Goal: Information Seeking & Learning: Learn about a topic

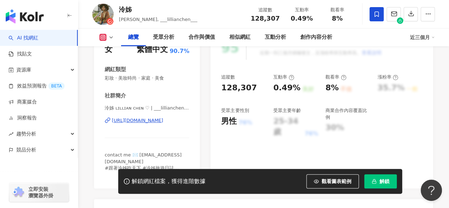
click at [433, 100] on div "95 K-Score : 優良 近期一到三個月積極發文，且漲粉率與互動率高。 查看說明 追蹤數 128,307 互動率 0.49% 良好 觀看率 8% 不佳 …" at bounding box center [322, 109] width 223 height 160
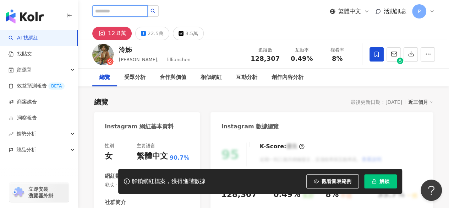
click at [131, 12] on input "search" at bounding box center [119, 10] width 55 height 11
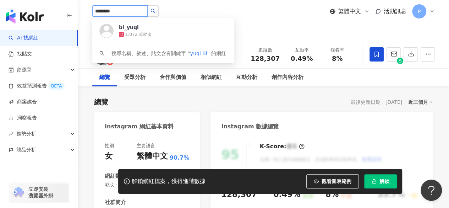
type input "*********"
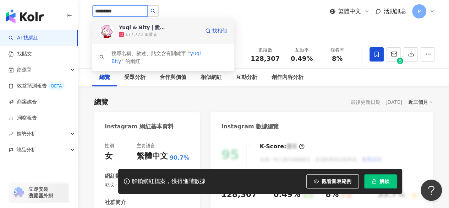
click at [132, 32] on div "177,773 追蹤者" at bounding box center [141, 35] width 32 height 6
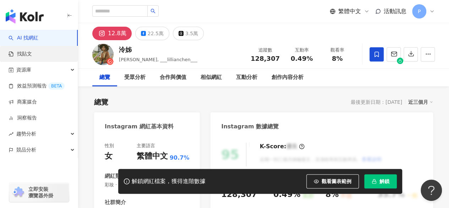
click at [32, 54] on link "找貼文" at bounding box center [20, 53] width 23 height 7
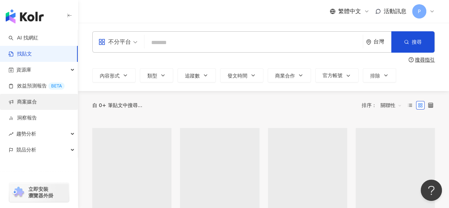
click at [37, 102] on link "商案媒合" at bounding box center [23, 101] width 28 height 7
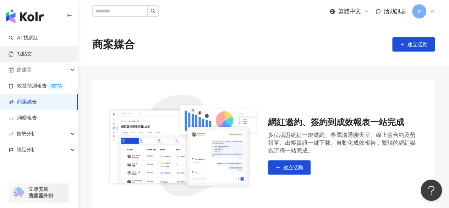
click at [32, 58] on link "找貼文" at bounding box center [20, 53] width 23 height 7
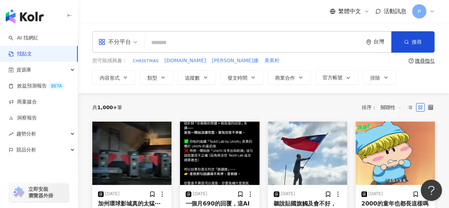
click at [177, 107] on div "共 1,000+ 筆 排序： 關聯性" at bounding box center [263, 107] width 343 height 11
click at [165, 49] on input "search" at bounding box center [253, 42] width 213 height 15
click at [196, 48] on input "search" at bounding box center [253, 42] width 213 height 15
type input "***"
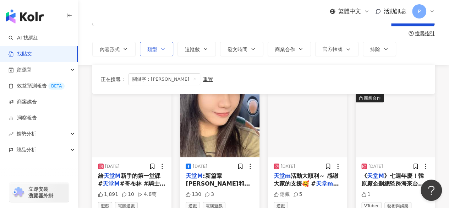
scroll to position [71, 0]
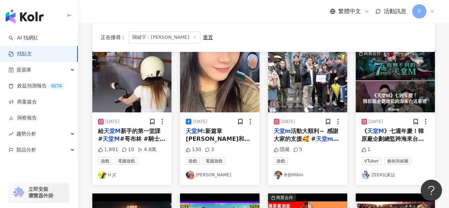
click at [156, 90] on img "button" at bounding box center [131, 80] width 79 height 63
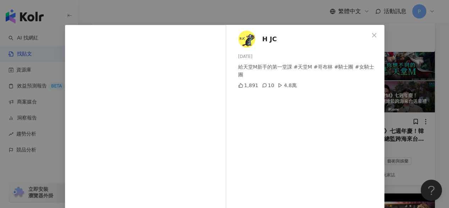
scroll to position [0, 0]
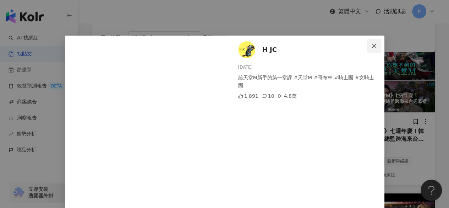
click at [372, 45] on icon "close" at bounding box center [375, 46] width 6 height 6
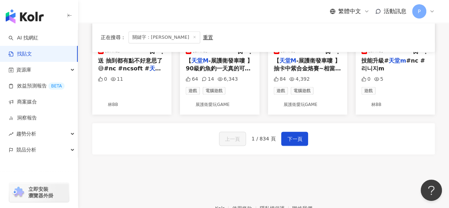
scroll to position [391, 0]
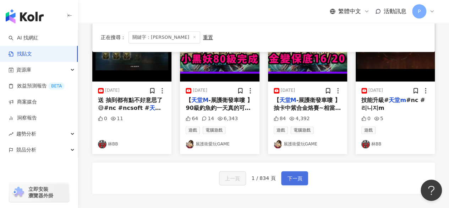
click at [301, 177] on button "下一頁" at bounding box center [294, 178] width 27 height 14
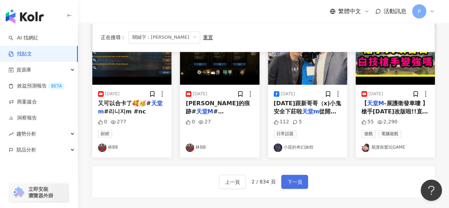
click at [295, 174] on button "下一頁" at bounding box center [294, 181] width 27 height 14
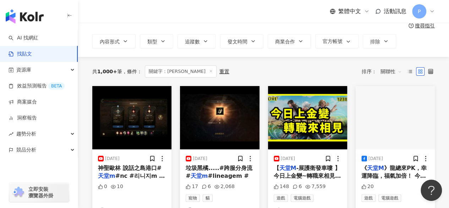
scroll to position [0, 0]
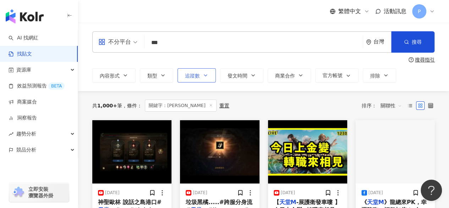
click at [193, 75] on span "追蹤數" at bounding box center [192, 76] width 15 height 6
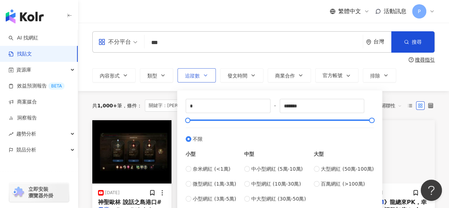
click at [193, 75] on span "追蹤數" at bounding box center [192, 76] width 15 height 6
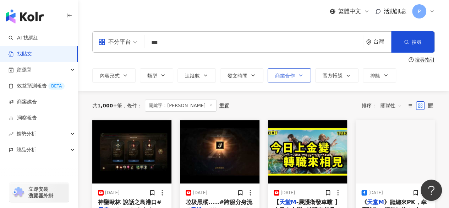
click at [282, 76] on span "商業合作" at bounding box center [285, 76] width 20 height 6
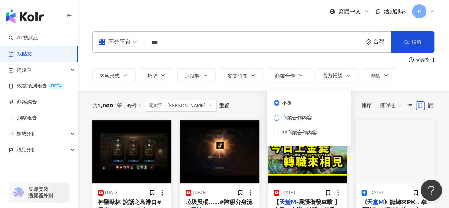
click at [297, 118] on span "商業合作內容" at bounding box center [298, 118] width 36 height 8
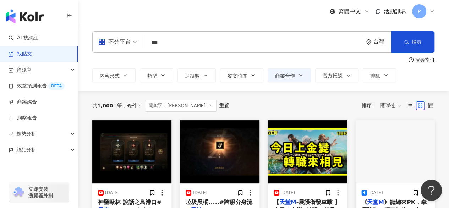
click at [309, 58] on div "搜尋指引" at bounding box center [263, 60] width 343 height 6
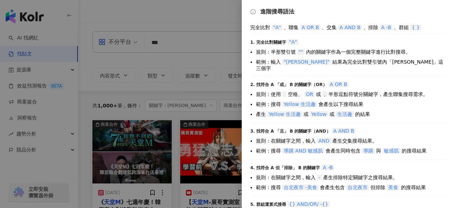
click at [217, 72] on div at bounding box center [227, 104] width 455 height 208
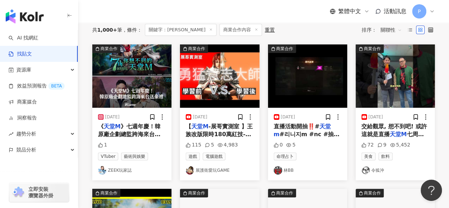
scroll to position [36, 0]
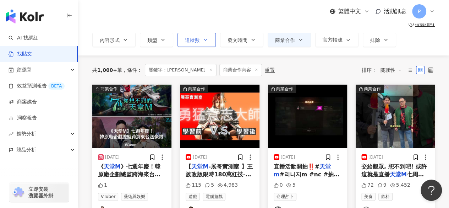
click at [201, 44] on button "追蹤數" at bounding box center [197, 40] width 38 height 14
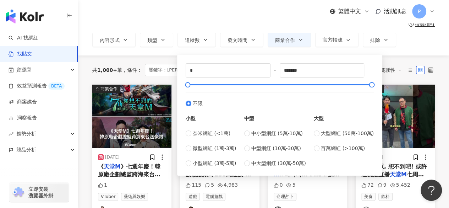
type input "*****"
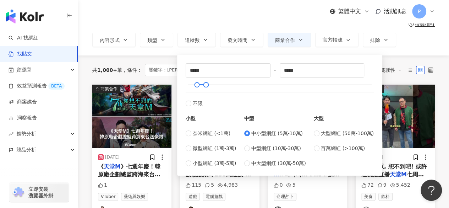
click at [392, 55] on div "不分平台 *** 台灣 搜尋 搜尋指引 內容形式 類型 追蹤數 發文時間 商業合作 官方帳號 排除 ***** - ***** 不限 小型 奈米網紅 (<1萬…" at bounding box center [263, 21] width 371 height 68
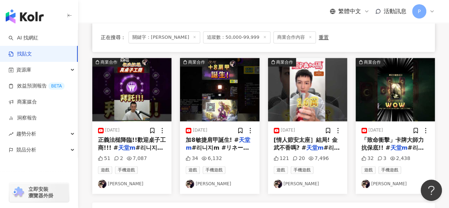
scroll to position [426, 0]
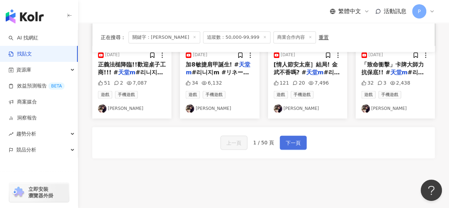
click at [302, 144] on button "下一頁" at bounding box center [293, 142] width 27 height 14
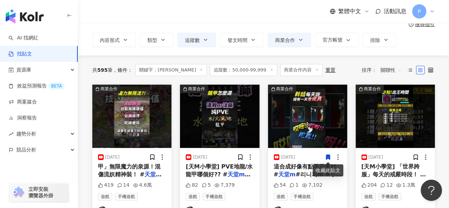
scroll to position [0, 0]
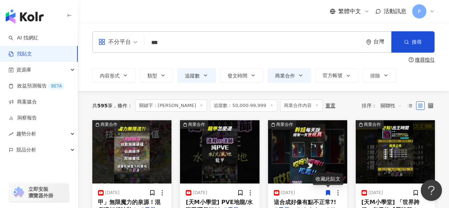
click at [133, 44] on span "不分平台" at bounding box center [117, 41] width 39 height 11
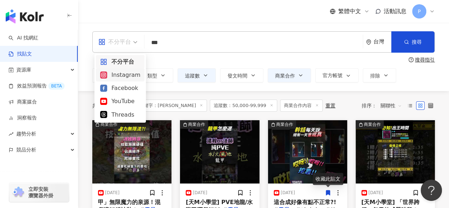
click at [124, 80] on div "Instagram" at bounding box center [120, 74] width 49 height 13
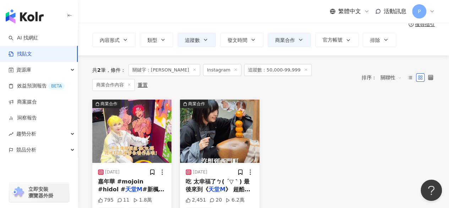
scroll to position [71, 0]
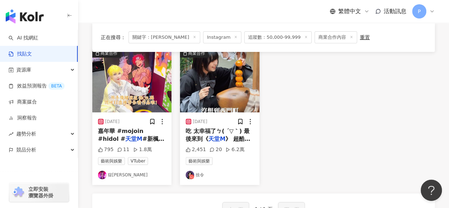
click at [208, 85] on img "button" at bounding box center [219, 80] width 79 height 63
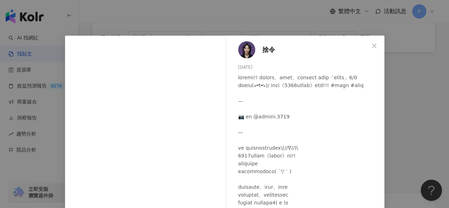
click at [266, 51] on span "捨令" at bounding box center [269, 50] width 13 height 10
click at [227, 29] on div "捨令 2024/1/29 2,451 20 6.2萬 查看原始貼文" at bounding box center [224, 104] width 449 height 208
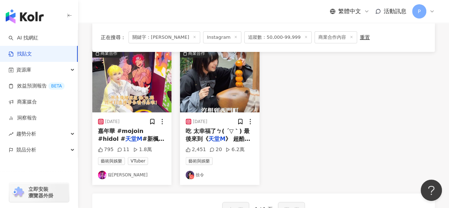
click at [149, 91] on img "button" at bounding box center [131, 80] width 79 height 63
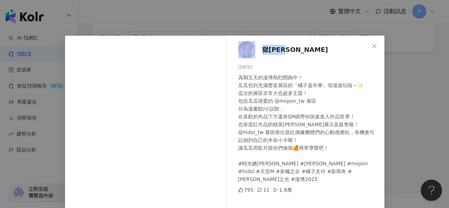
drag, startPoint x: 308, startPoint y: 49, endPoint x: 249, endPoint y: 55, distance: 58.5
click at [249, 55] on div "獄Goku 2025/7/26 為期五天的漫博熱烈開跑中！ 瓜瓜也到充滿豐富展區的「橘子嘉年華」現場遊玩啦～✨ 這次的展區非常大也超多主題！ 包括瓜瓜很愛的 …" at bounding box center [307, 163] width 155 height 255
copy link "獄Goku"
click at [244, 45] on img at bounding box center [246, 49] width 17 height 17
click at [292, 63] on div "獄Goku 2025/7/26 為期五天的漫博熱烈開跑中！ 瓜瓜也到充滿豐富展區的「橘子嘉年華」現場遊玩啦～✨ 這次的展區非常大也超多主題！ 包括瓜瓜很愛的 …" at bounding box center [307, 163] width 155 height 255
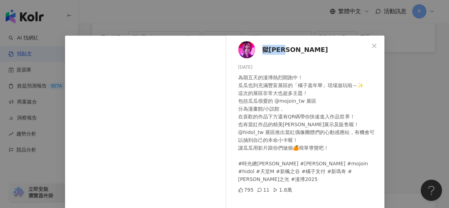
drag, startPoint x: 281, startPoint y: 51, endPoint x: 260, endPoint y: 53, distance: 21.4
click at [260, 53] on div "獄Goku 2025/7/26 為期五天的漫博熱烈開跑中！ 瓜瓜也到充滿豐富展區的「橘子嘉年華」現場遊玩啦～✨ 這次的展區非常大也超多主題！ 包括瓜瓜很愛的 …" at bounding box center [307, 163] width 155 height 255
copy span "獄Goku"
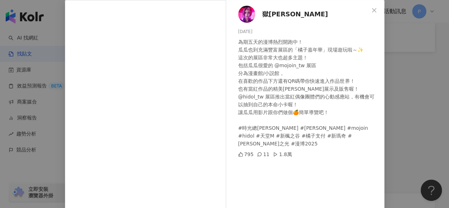
click at [285, 31] on div "2025/7/26" at bounding box center [308, 31] width 141 height 7
click at [387, 139] on div "獄Goku 2025/7/26 為期五天的漫博熱烈開跑中！ 瓜瓜也到充滿豐富展區的「橘子嘉年華」現場遊玩啦～✨ 這次的展區非常大也超多主題！ 包括瓜瓜很愛的 …" at bounding box center [224, 104] width 449 height 208
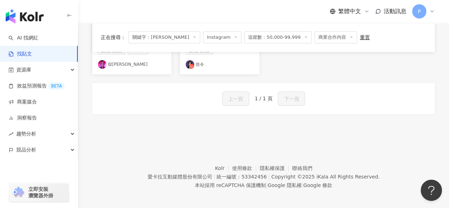
scroll to position [113, 0]
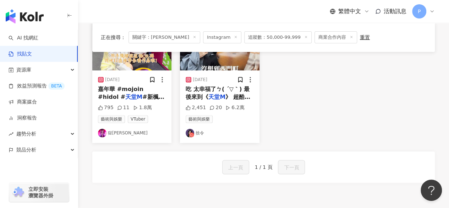
click at [422, 155] on div "上一頁 1 / 1 頁 下一頁" at bounding box center [263, 166] width 343 height 31
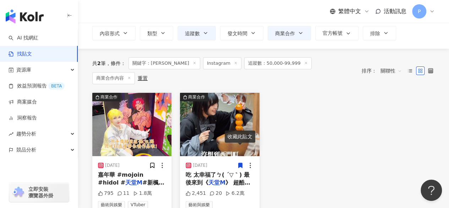
scroll to position [0, 0]
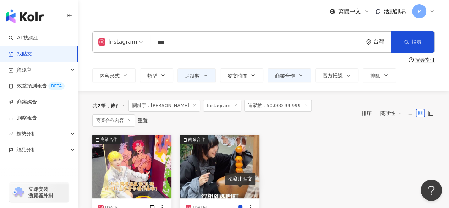
click at [256, 107] on span "追蹤數：50,000-99,999" at bounding box center [277, 105] width 67 height 12
click at [264, 106] on span "追蹤數：50,000-99,999" at bounding box center [277, 105] width 67 height 12
click at [204, 74] on icon "button" at bounding box center [206, 75] width 6 height 6
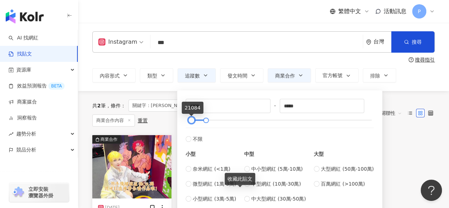
drag, startPoint x: 195, startPoint y: 120, endPoint x: 190, endPoint y: 121, distance: 5.8
click at [190, 121] on div at bounding box center [192, 120] width 4 height 4
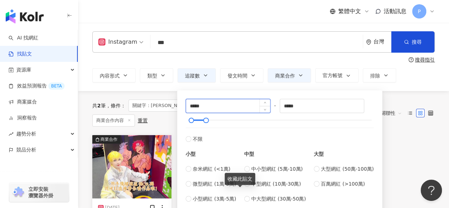
click at [214, 106] on input "*****" at bounding box center [228, 105] width 84 height 13
drag, startPoint x: 214, startPoint y: 106, endPoint x: 193, endPoint y: 108, distance: 21.7
click at [193, 108] on input "*****" at bounding box center [228, 105] width 84 height 13
type input "*****"
click at [319, 97] on div "***** - ***** 不限 小型 奈米網紅 (<1萬) 微型網紅 (1萬-3萬) 小型網紅 (3萬-5萬) 中型 中小型網紅 (5萬-10萬) 中型網紅…" at bounding box center [280, 150] width 197 height 112
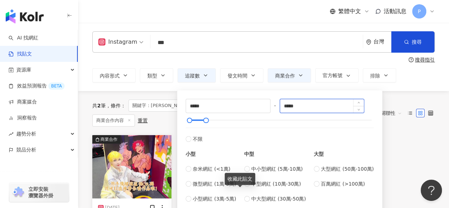
click at [314, 103] on input "*****" at bounding box center [322, 105] width 84 height 13
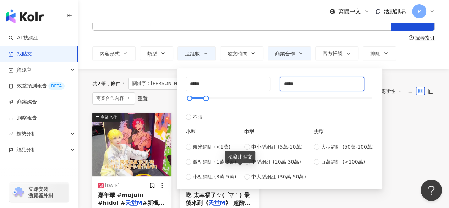
scroll to position [71, 0]
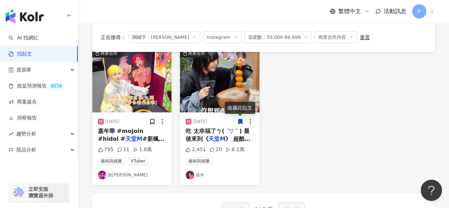
click at [417, 118] on div "商業合作 2025/7/26 嘉年華 #mojoin #hidol # 天堂M #新楓之谷 #橘子支付 #新瑪奇 795 11 1.8萬 藝術與娛樂 VTub…" at bounding box center [263, 117] width 351 height 136
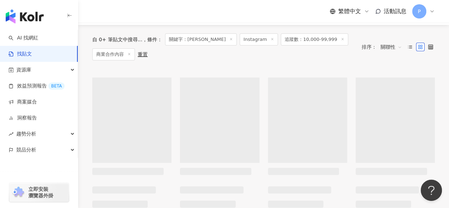
scroll to position [71, 0]
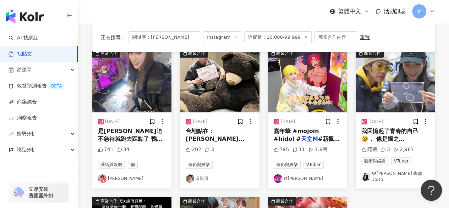
click at [128, 93] on img "button" at bounding box center [131, 80] width 79 height 63
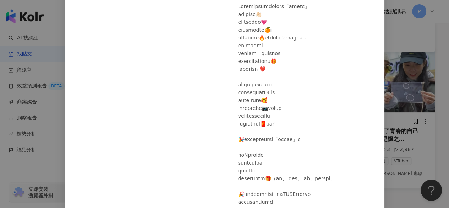
scroll to position [107, 0]
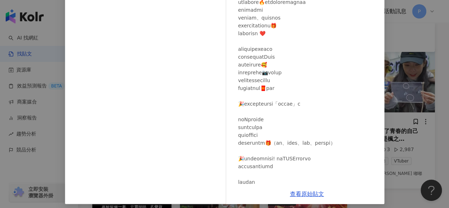
click at [403, 115] on div "Valerie 2024/1/26 741 34 查看原始貼文" at bounding box center [224, 104] width 449 height 208
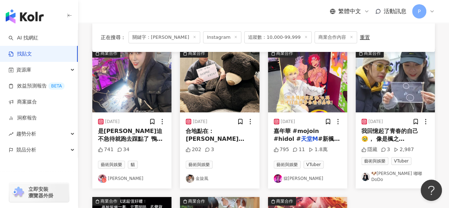
click at [382, 95] on img "button" at bounding box center [395, 80] width 79 height 63
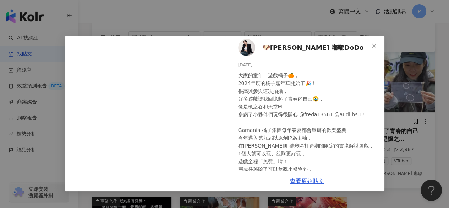
scroll to position [0, 0]
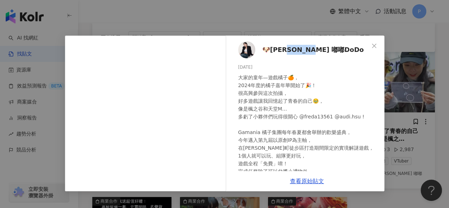
drag, startPoint x: 331, startPoint y: 54, endPoint x: 294, endPoint y: 54, distance: 36.9
click at [294, 54] on div "🐶鄭育涵 嘟嘟DoDo 2024/1/27 隱藏 3 2,987" at bounding box center [307, 103] width 155 height 135
click at [404, 86] on div "🐶鄭育涵 嘟嘟DoDo 2024/1/27 隱藏 3 2,987 查看原始貼文" at bounding box center [224, 104] width 449 height 208
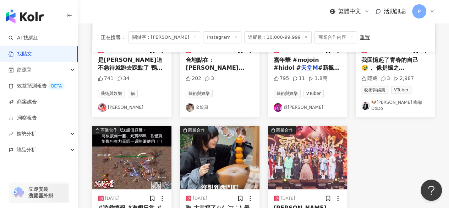
scroll to position [36, 0]
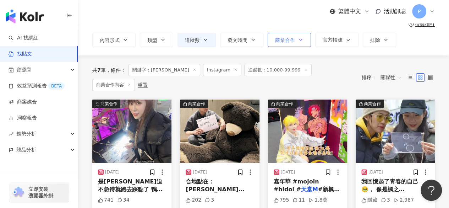
click at [286, 41] on span "商業合作" at bounding box center [285, 40] width 20 height 6
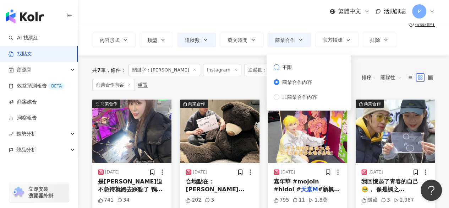
click at [280, 66] on span "不限" at bounding box center [288, 67] width 16 height 8
click at [366, 55] on div "共 7 筆 條件 ： 關鍵字：天堂M Instagram 追蹤數：10,000-99,999 商業合作內容 重置 排序： 關聯性" at bounding box center [263, 77] width 343 height 44
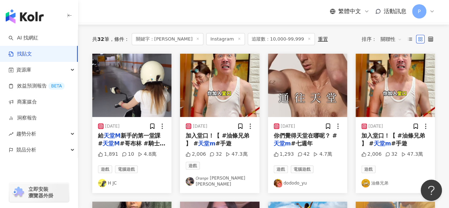
scroll to position [71, 0]
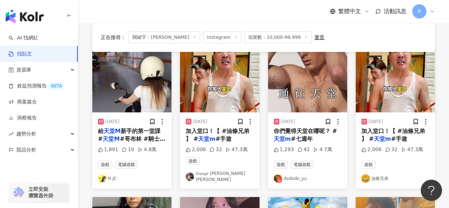
click at [197, 94] on img "button" at bounding box center [219, 80] width 79 height 63
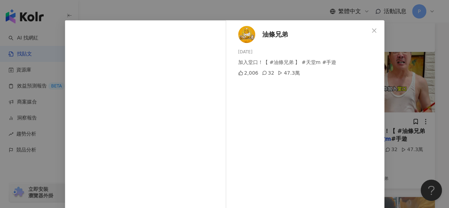
scroll to position [4, 0]
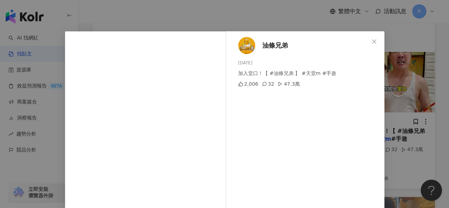
click at [266, 45] on span "油條兄弟" at bounding box center [276, 45] width 26 height 10
click at [375, 45] on button "Close" at bounding box center [374, 41] width 14 height 14
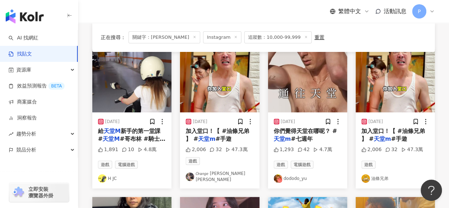
click at [291, 72] on img "button" at bounding box center [307, 80] width 79 height 63
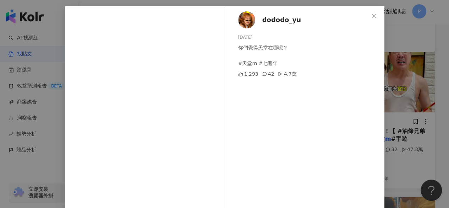
scroll to position [40, 0]
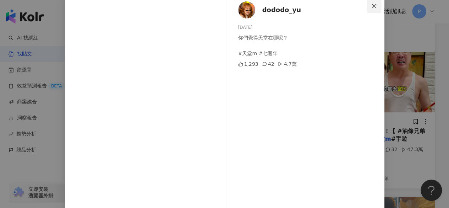
click at [377, 5] on span "Close" at bounding box center [374, 6] width 14 height 6
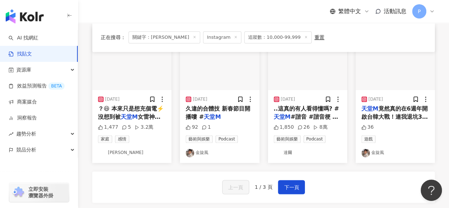
scroll to position [426, 0]
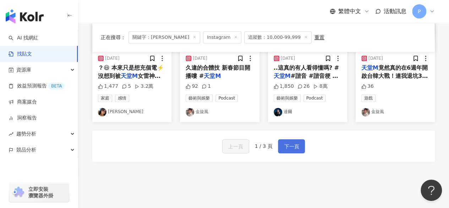
click at [287, 142] on span "下一頁" at bounding box center [291, 146] width 15 height 9
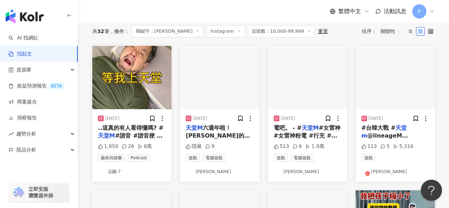
scroll to position [0, 0]
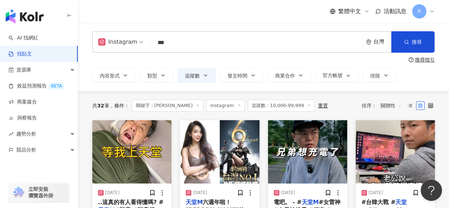
drag, startPoint x: 171, startPoint y: 39, endPoint x: 141, endPoint y: 43, distance: 30.4
click at [141, 43] on div "Instagram 天堂M *** 台灣 搜尋" at bounding box center [263, 41] width 343 height 21
type input "**********"
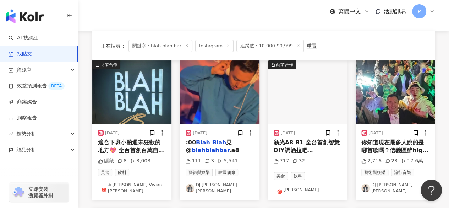
scroll to position [71, 0]
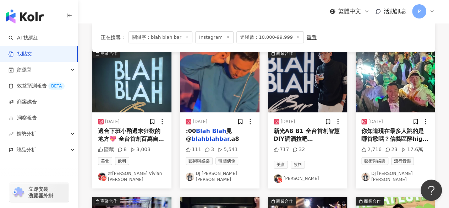
click at [147, 101] on img "button" at bounding box center [131, 80] width 79 height 63
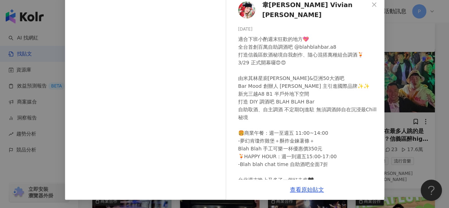
scroll to position [0, 0]
click at [273, 6] on span "韋韋安 Vivian Han" at bounding box center [316, 10] width 107 height 20
click at [408, 66] on div "韋韋安 Vivian Han 2024/4/12 適合下班小酌週末狂歡的地方💖 全台首創百萬自助調酒吧 @blahblahbar.a8 打造信義區飲酒秘境自我…" at bounding box center [224, 104] width 449 height 208
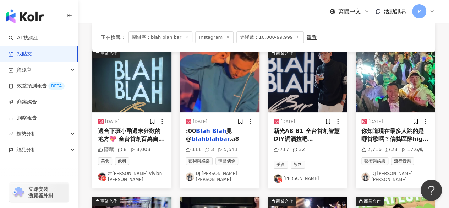
scroll to position [36, 0]
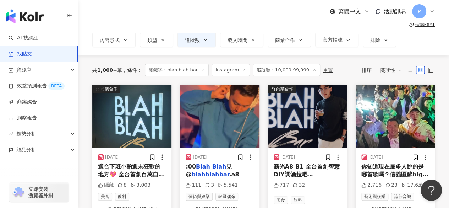
click at [301, 99] on img "button" at bounding box center [307, 116] width 79 height 63
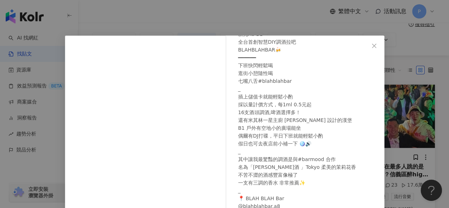
scroll to position [0, 0]
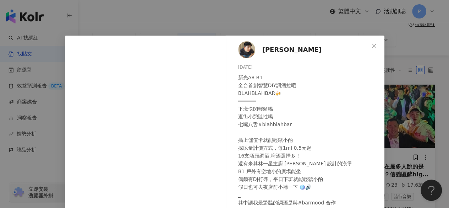
click at [252, 53] on img at bounding box center [246, 49] width 17 height 17
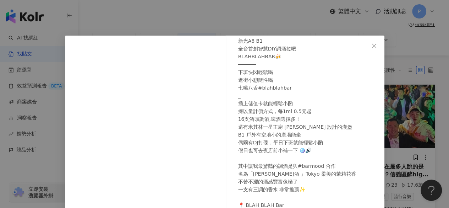
scroll to position [71, 0]
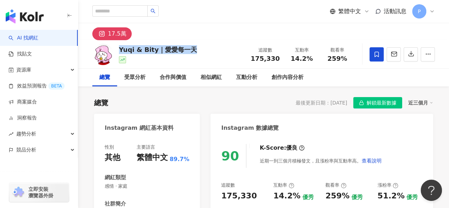
drag, startPoint x: 120, startPoint y: 49, endPoint x: 212, endPoint y: 48, distance: 92.7
click at [212, 48] on div "Yuqi & Bity｜愛愛每一天 追蹤數 175,330 互動率 14.2% 觀看率 259%" at bounding box center [263, 54] width 371 height 28
copy div "Yuqi & Bity｜愛愛每一天"
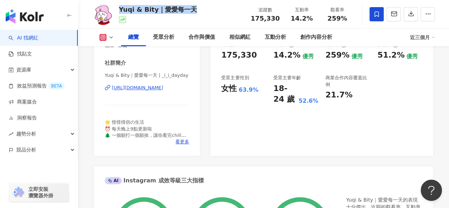
scroll to position [142, 0]
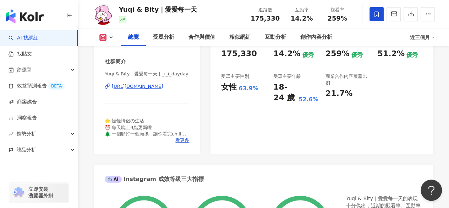
click at [164, 91] on div "Yuqi & Bity｜愛愛每一天 | _i_i_dayday https://www.instagram.com/_i_i_dayday/" at bounding box center [147, 92] width 85 height 42
click at [163, 87] on div "https://www.instagram.com/_i_i_dayday/" at bounding box center [138, 86] width 52 height 6
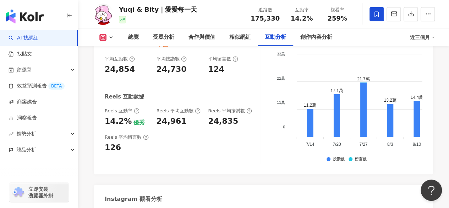
scroll to position [1421, 0]
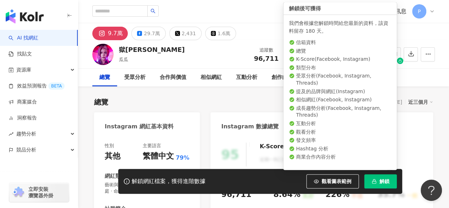
click at [384, 184] on span "解鎖" at bounding box center [385, 181] width 10 height 6
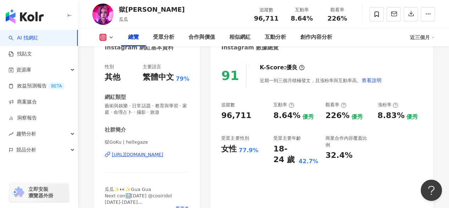
scroll to position [107, 0]
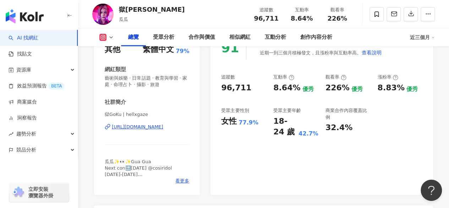
click at [130, 129] on div "https://www.instagram.com/hellxgaze/" at bounding box center [138, 127] width 52 height 6
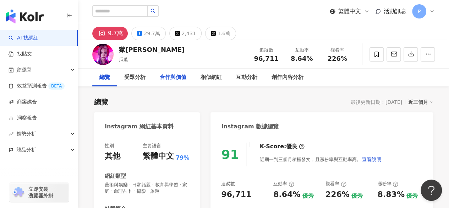
scroll to position [178, 0]
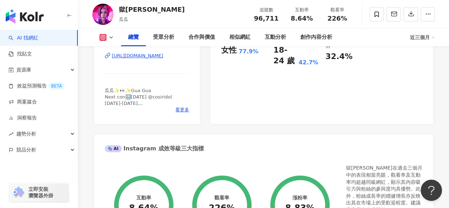
click at [163, 56] on div "https://www.instagram.com/hellxgaze/" at bounding box center [138, 56] width 52 height 6
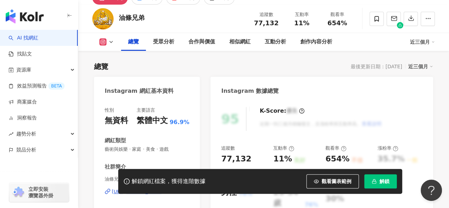
scroll to position [142, 0]
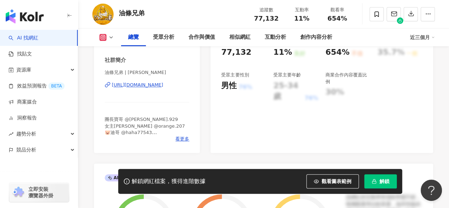
click at [153, 87] on div "[URL][DOMAIN_NAME]" at bounding box center [138, 85] width 52 height 6
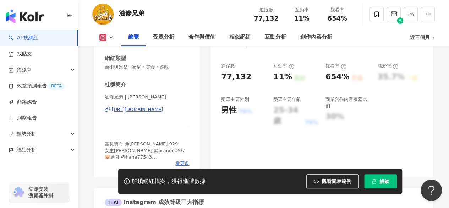
scroll to position [107, 0]
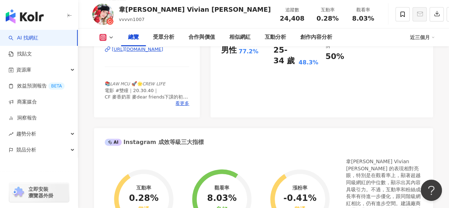
scroll to position [320, 0]
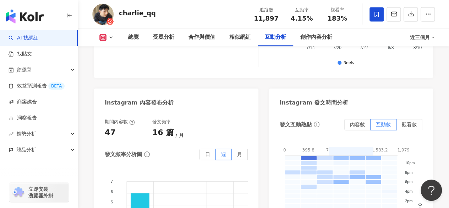
scroll to position [1883, 0]
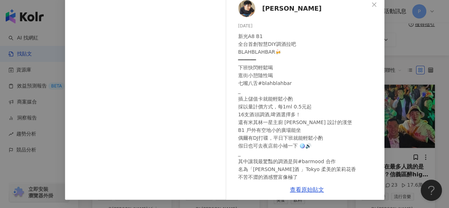
click at [406, 69] on div "查理ＱＱ 2024/4/1 新光A8 B1 全台首創智慧DIY調酒拉吧 BLAHBLAHBAR🍻 ━━━━━━ 下班快閃輕鬆喝 逛街小憩隨性喝 七嘴八舌#bl…" at bounding box center [224, 104] width 449 height 208
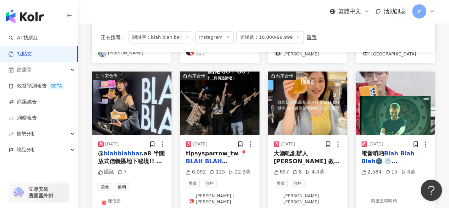
scroll to position [355, 0]
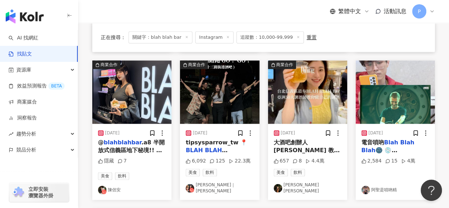
click at [294, 74] on img "button" at bounding box center [307, 91] width 79 height 63
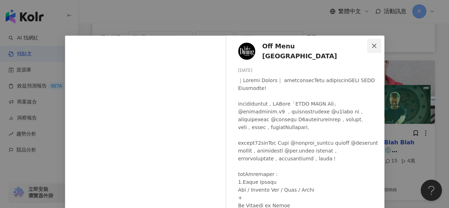
click at [373, 44] on icon "close" at bounding box center [374, 45] width 4 height 4
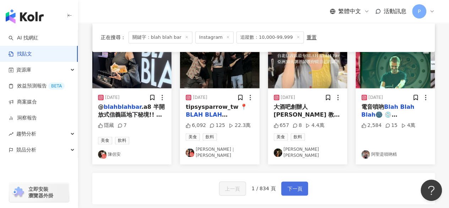
scroll to position [391, 0]
click at [295, 184] on span "下一頁" at bounding box center [294, 188] width 15 height 9
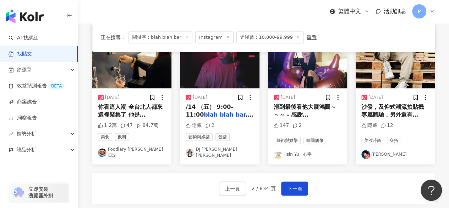
click at [146, 71] on img "button" at bounding box center [131, 56] width 79 height 63
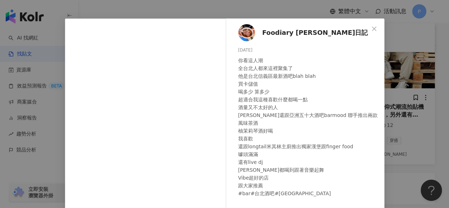
scroll to position [6, 0]
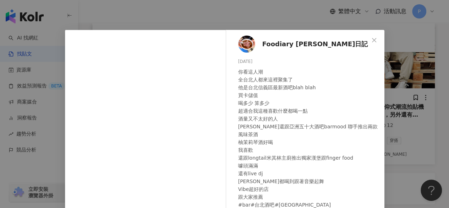
click at [249, 48] on img at bounding box center [246, 44] width 17 height 17
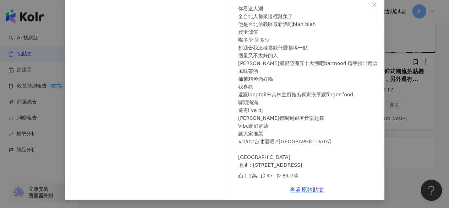
scroll to position [462, 0]
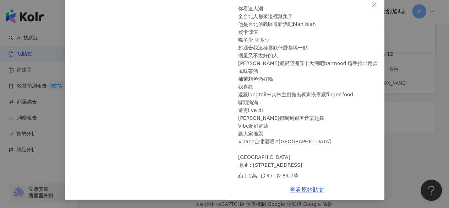
click at [412, 119] on div "Foodiary 蔡蔡美食日記 2024/4/28 你看這人潮 全台北人都來這裡聚集了 他是台北信義區最新酒吧blah blah 買卡儲值 喝多少 算多少 超…" at bounding box center [224, 104] width 449 height 208
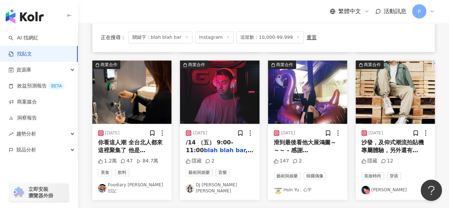
scroll to position [426, 0]
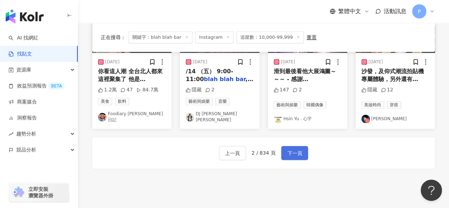
click at [297, 149] on span "下一頁" at bounding box center [294, 153] width 15 height 9
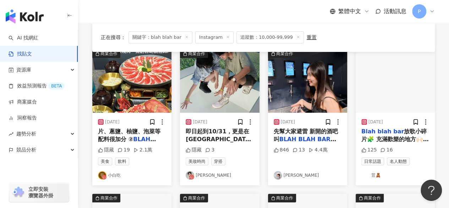
scroll to position [71, 0]
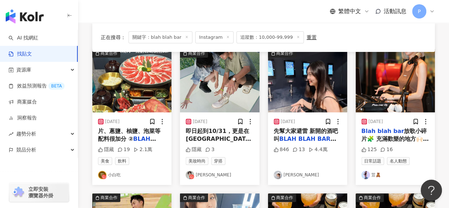
click at [295, 103] on img "button" at bounding box center [307, 80] width 79 height 63
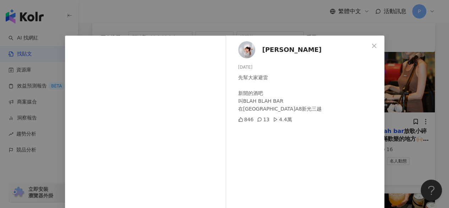
click at [405, 54] on div "江亭葦 Tania 2024/4/20 先幫大家避雷 新開的酒吧 叫BLAH BLAH BAR 在信義區A8新光三越 846 13 4.4萬 查看原始貼文" at bounding box center [224, 104] width 449 height 208
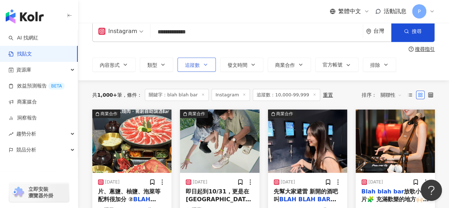
scroll to position [0, 0]
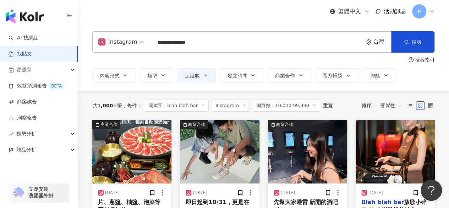
click at [179, 44] on input "**********" at bounding box center [256, 42] width 207 height 15
drag, startPoint x: 181, startPoint y: 43, endPoint x: 130, endPoint y: 39, distance: 51.0
click at [130, 39] on div "**********" at bounding box center [263, 41] width 343 height 21
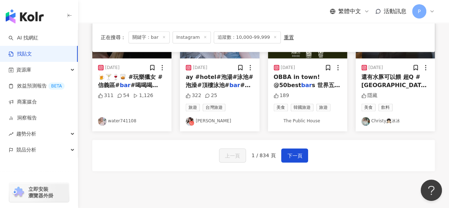
scroll to position [426, 0]
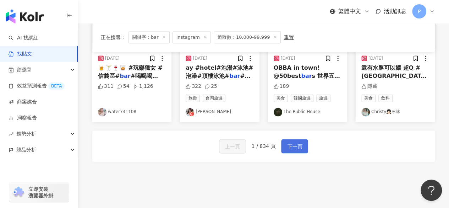
click at [292, 147] on span "下一頁" at bounding box center [294, 146] width 15 height 9
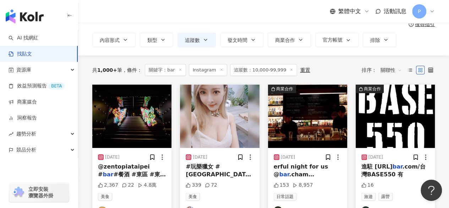
scroll to position [71, 0]
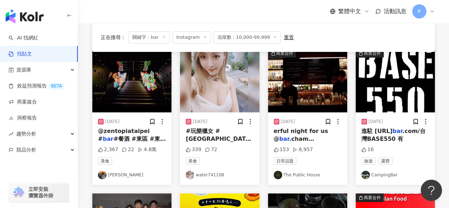
click at [157, 92] on img "button" at bounding box center [131, 80] width 79 height 63
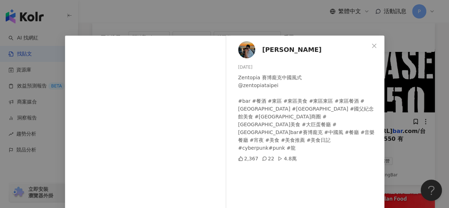
click at [425, 51] on div "黃柏容 2024/1/18 Zentopia 賽博龐克中國風式 @zentopiataipei #bar #餐酒 #東區 #東區美食 #東區東區 #東區餐酒 …" at bounding box center [224, 104] width 449 height 208
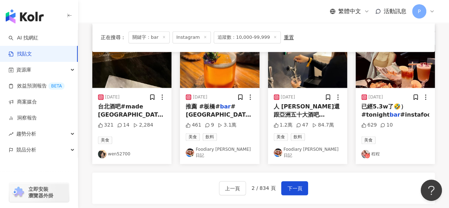
scroll to position [391, 0]
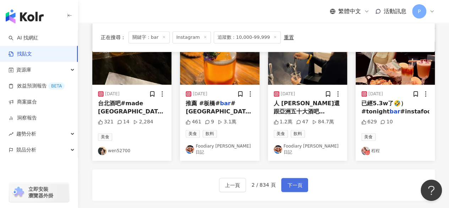
click at [295, 182] on span "下一頁" at bounding box center [294, 185] width 15 height 9
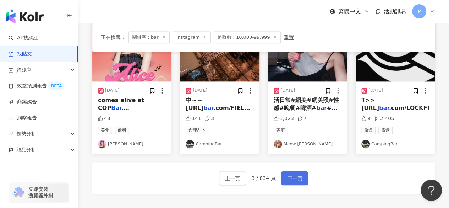
click at [299, 178] on span "下一頁" at bounding box center [294, 178] width 15 height 9
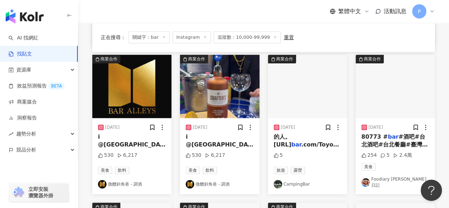
scroll to position [355, 0]
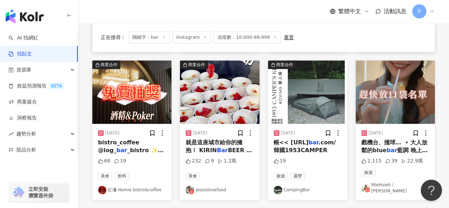
click at [384, 103] on img "button" at bounding box center [395, 91] width 79 height 63
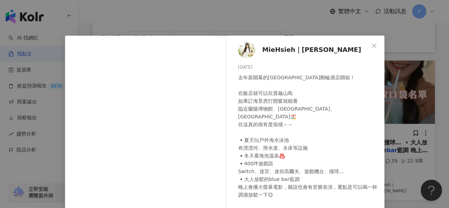
scroll to position [13, 0]
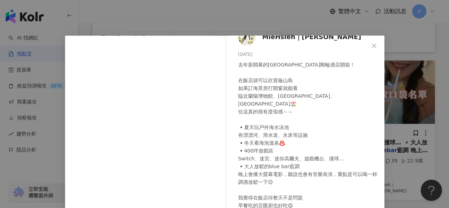
click at [400, 116] on div "MieHsieh｜阿咪 2024/2/18 去年新開幕的宜蘭陸上郵輪酒店開箱！ 在飯店就可以欣賞龜山島 如果訂海景房打開窗就能看 臨近蘭陽博物館、烏石港、外澳…" at bounding box center [224, 104] width 449 height 208
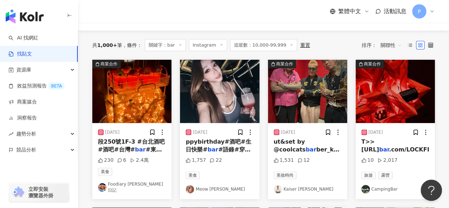
scroll to position [0, 0]
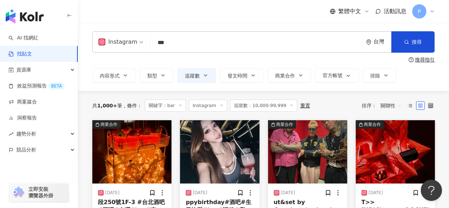
drag, startPoint x: 185, startPoint y: 47, endPoint x: 115, endPoint y: 44, distance: 70.4
click at [114, 44] on div "Instagram bar *** 台灣 搜尋 searchOperator 插入語法 完全符合 "" 聯集 OR 交集 AND 排除 - 群組 {}" at bounding box center [263, 41] width 343 height 21
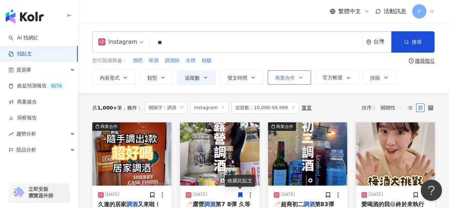
click at [290, 81] on button "商業合作" at bounding box center [289, 77] width 43 height 14
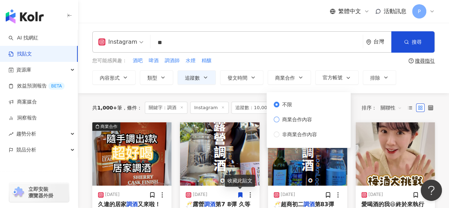
click at [285, 121] on span "商業合作內容" at bounding box center [298, 119] width 36 height 8
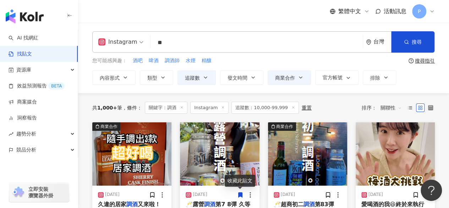
click at [282, 61] on div "您可能感興趣： 酒吧 啤酒 調酒師 水煙 精釀" at bounding box center [249, 61] width 314 height 8
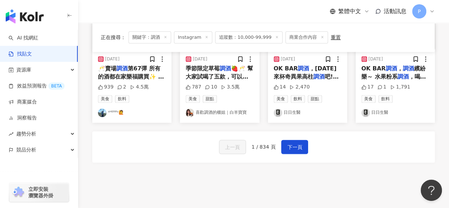
scroll to position [426, 0]
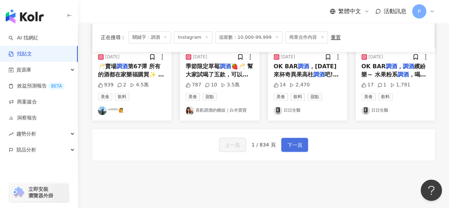
click at [303, 145] on button "下一頁" at bounding box center [294, 144] width 27 height 14
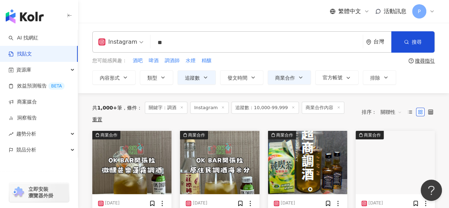
scroll to position [0, 0]
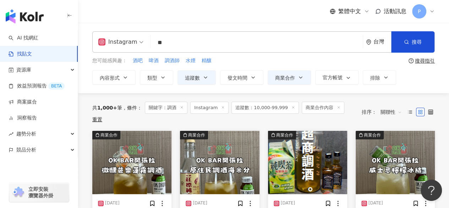
drag, startPoint x: 161, startPoint y: 46, endPoint x: 140, endPoint y: 44, distance: 21.0
click at [140, 44] on div "Instagram 調酒 ** 台灣 搜尋 searchOperator 插入語法 完全符合 "" 聯集 OR 交集 AND 排除 - 群組 {}" at bounding box center [263, 41] width 343 height 21
type input "*"
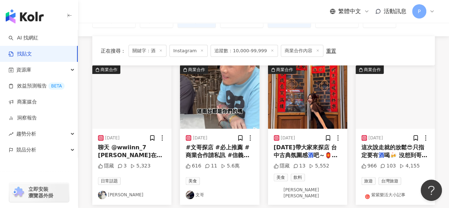
scroll to position [71, 0]
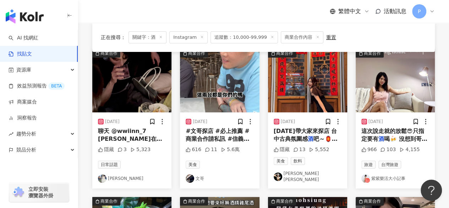
click at [220, 90] on img "button" at bounding box center [219, 80] width 79 height 63
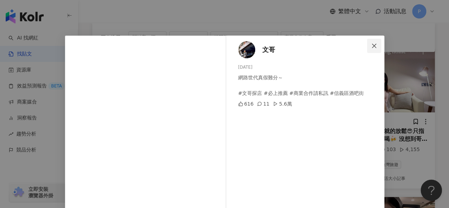
click at [372, 45] on icon "close" at bounding box center [374, 45] width 4 height 4
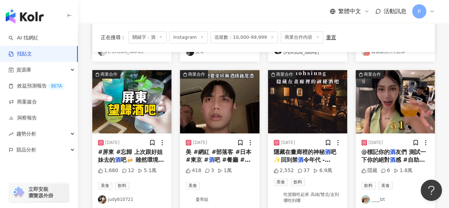
scroll to position [213, 0]
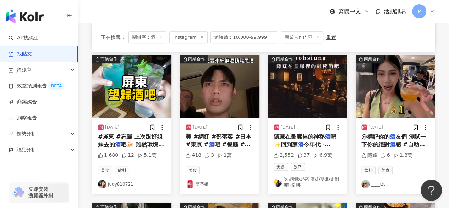
click at [306, 92] on img "button" at bounding box center [307, 86] width 79 height 63
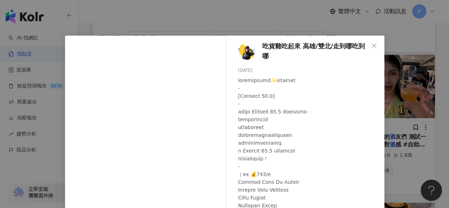
click at [390, 90] on div "吃貨雞吃起來 高雄/雙北/走到哪吃到哪 2025/9/19 2,552 37 6.9萬 查看原始貼文" at bounding box center [224, 104] width 449 height 208
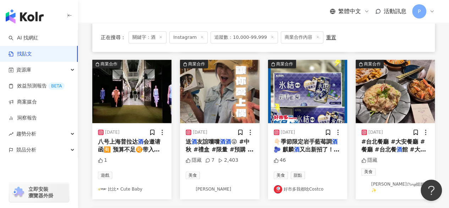
scroll to position [391, 0]
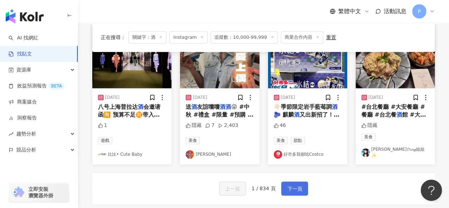
click at [293, 184] on span "下一頁" at bounding box center [294, 188] width 15 height 9
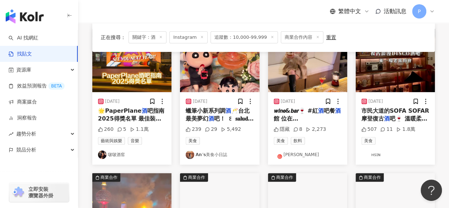
scroll to position [67, 0]
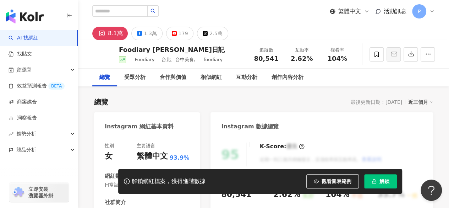
scroll to position [36, 0]
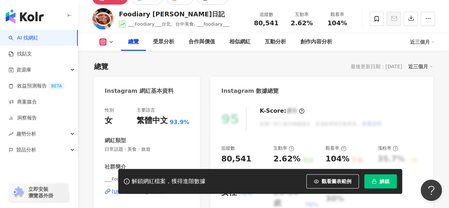
click at [161, 176] on div "___Foodiary___台北、台中美食 | ___foodiary___ [URL][DOMAIN_NAME]" at bounding box center [147, 197] width 85 height 42
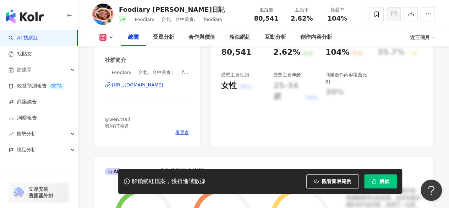
click at [162, 86] on div "[URL][DOMAIN_NAME]" at bounding box center [138, 85] width 52 height 6
